Goal: Task Accomplishment & Management: Manage account settings

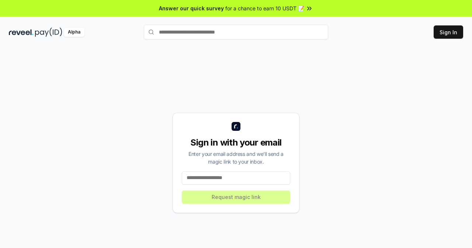
click at [224, 180] on input at bounding box center [236, 178] width 109 height 13
type input "**********"
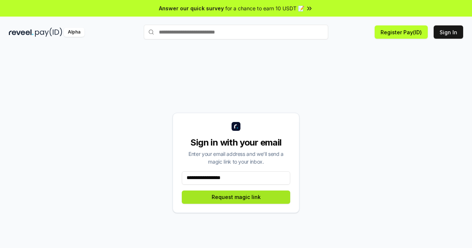
click at [234, 196] on button "Request magic link" at bounding box center [236, 197] width 109 height 13
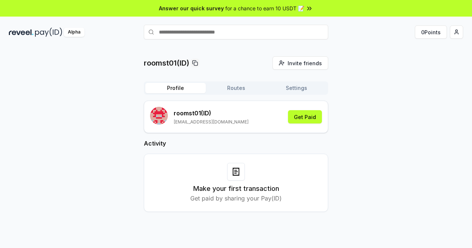
click at [364, 123] on div "roomst01(ID) Invite friends Invite Profile Routes Settings roomst01 (ID) roomst…" at bounding box center [236, 140] width 455 height 168
click at [378, 77] on div "roomst01(ID) Invite friends Invite Profile Routes Settings roomst01 (ID) roomst…" at bounding box center [236, 140] width 455 height 168
click at [459, 31] on html "Answer our quick survey for a chance to earn 10 USDT 📝 Alpha 0 Points roomst01(…" at bounding box center [236, 124] width 472 height 248
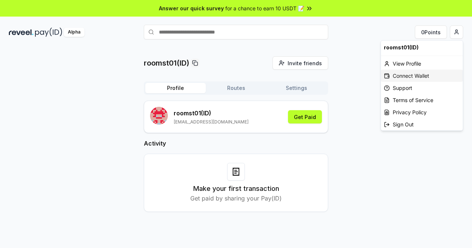
click at [415, 73] on div "Connect Wallet" at bounding box center [422, 76] width 82 height 12
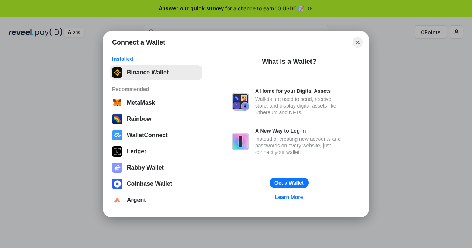
click at [135, 75] on button "Binance Wallet" at bounding box center [156, 72] width 93 height 15
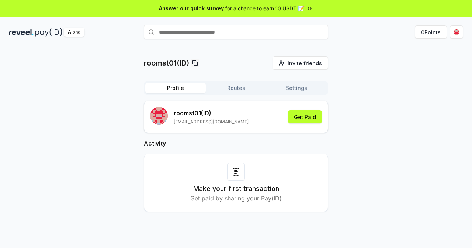
click at [373, 122] on div "roomst01(ID) Invite friends Invite Profile Routes Settings roomst01 (ID) roomst…" at bounding box center [236, 140] width 455 height 168
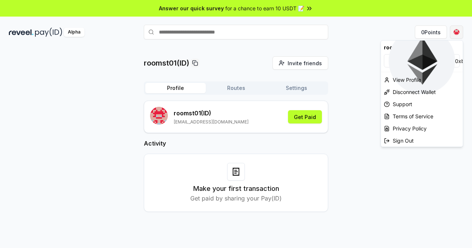
click at [455, 33] on html "Answer our quick survey for a chance to earn 10 USDT 📝 Alpha 0 Points roomst01(…" at bounding box center [236, 124] width 472 height 248
click at [359, 113] on html "Answer our quick survey for a chance to earn 10 USDT 📝 Alpha 0 Points roomst01(…" at bounding box center [236, 124] width 472 height 248
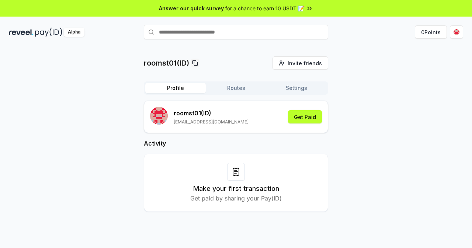
click at [362, 103] on div "roomst01(ID) Invite friends Invite Profile Routes Settings roomst01 (ID) roomst…" at bounding box center [236, 140] width 455 height 168
click at [42, 33] on img at bounding box center [48, 32] width 27 height 9
click at [457, 32] on html "Answer our quick survey for a chance to earn 10 USDT 📝 Alpha 0 Points roomst01(…" at bounding box center [236, 124] width 472 height 248
click at [70, 32] on div "Alpha" at bounding box center [74, 32] width 21 height 9
click at [286, 89] on button "Settings" at bounding box center [296, 88] width 61 height 10
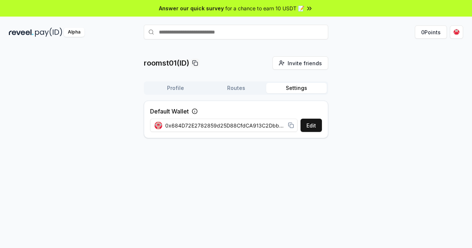
click at [298, 87] on button "Settings" at bounding box center [296, 88] width 61 height 10
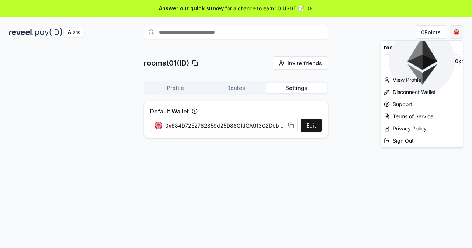
click at [452, 29] on html "Answer our quick survey for a chance to earn 10 USDT 📝 Alpha 0 Points roomst01(…" at bounding box center [236, 124] width 472 height 248
click at [405, 80] on div "View Profile" at bounding box center [422, 80] width 82 height 12
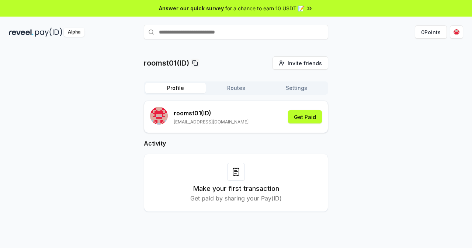
click at [296, 88] on button "Settings" at bounding box center [296, 88] width 61 height 10
click at [180, 89] on button "Profile" at bounding box center [175, 88] width 61 height 10
click at [195, 65] on rect at bounding box center [195, 63] width 3 height 3
click at [113, 71] on div "roomst01(ID) Invite friends Invite Profile Routes Settings roomst01 (ID) roomst…" at bounding box center [236, 140] width 455 height 168
click at [389, 128] on div "roomst01(ID) Invite friends Invite Profile Routes Settings roomst01 (ID) roomst…" at bounding box center [236, 140] width 455 height 168
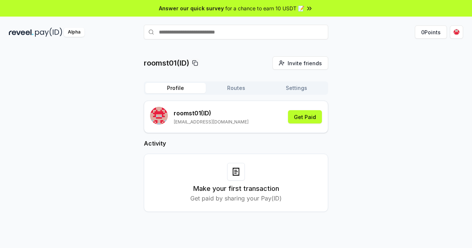
click at [247, 87] on button "Routes" at bounding box center [236, 88] width 61 height 10
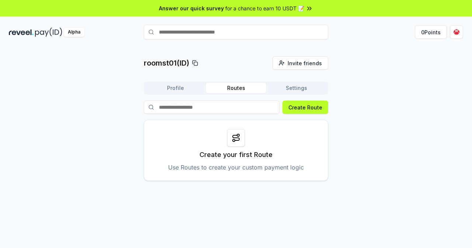
click at [292, 89] on button "Settings" at bounding box center [296, 88] width 61 height 10
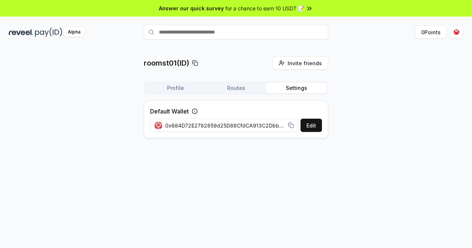
click at [191, 32] on input "text" at bounding box center [236, 32] width 185 height 15
click at [454, 34] on html "Answer our quick survey for a chance to earn 10 USDT 📝 Alpha 0 Points roomst01(…" at bounding box center [236, 124] width 472 height 248
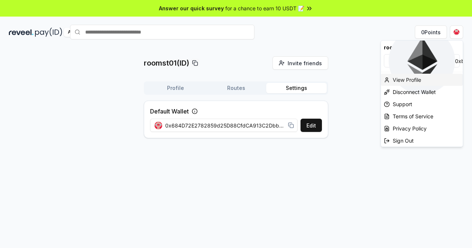
click at [415, 83] on div "View Profile" at bounding box center [422, 80] width 82 height 12
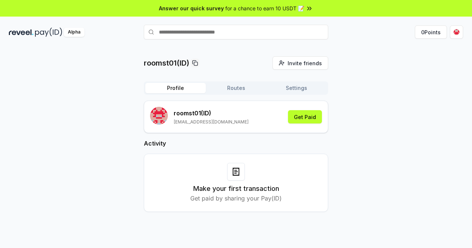
click at [174, 119] on div "roomst01 (ID) [EMAIL_ADDRESS][DOMAIN_NAME]" at bounding box center [199, 117] width 99 height 20
click at [170, 119] on div "roomst01 (ID) [EMAIL_ADDRESS][DOMAIN_NAME]" at bounding box center [199, 117] width 99 height 20
click at [157, 118] on rect "submit" at bounding box center [159, 116] width 18 height 18
click at [306, 117] on button "Get Paid" at bounding box center [305, 116] width 34 height 13
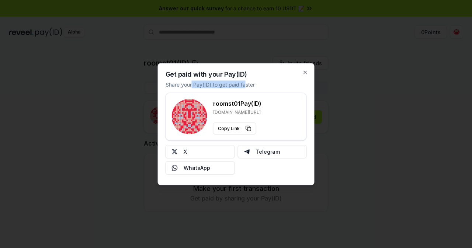
drag, startPoint x: 192, startPoint y: 85, endPoint x: 244, endPoint y: 86, distance: 52.1
click at [244, 86] on p "Share your Pay(ID) to get paid faster" at bounding box center [210, 84] width 89 height 8
click at [255, 86] on div "Get paid with your Pay(ID) Share your Pay(ID) to get paid faster roomst01 Pay(I…" at bounding box center [236, 124] width 157 height 122
click at [216, 150] on button "X" at bounding box center [200, 151] width 69 height 13
click at [308, 72] on div "Get paid with your Pay(ID) Share your Pay(ID) to get paid faster roomst01 Pay(I…" at bounding box center [236, 124] width 157 height 122
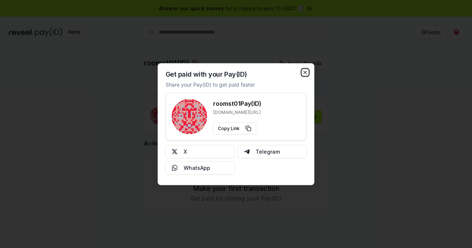
click at [306, 73] on icon "button" at bounding box center [305, 72] width 3 height 3
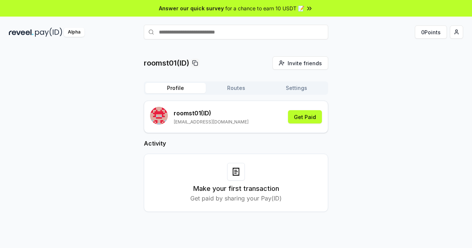
click at [420, 83] on div "roomst01(ID) Invite friends Invite Profile Routes Settings roomst01 (ID) roomst…" at bounding box center [236, 140] width 455 height 168
click at [455, 33] on html "Answer our quick survey for a chance to earn 10 USDT 📝 Alpha 0 Points roomst01(…" at bounding box center [236, 124] width 472 height 248
